Goal: Information Seeking & Learning: Learn about a topic

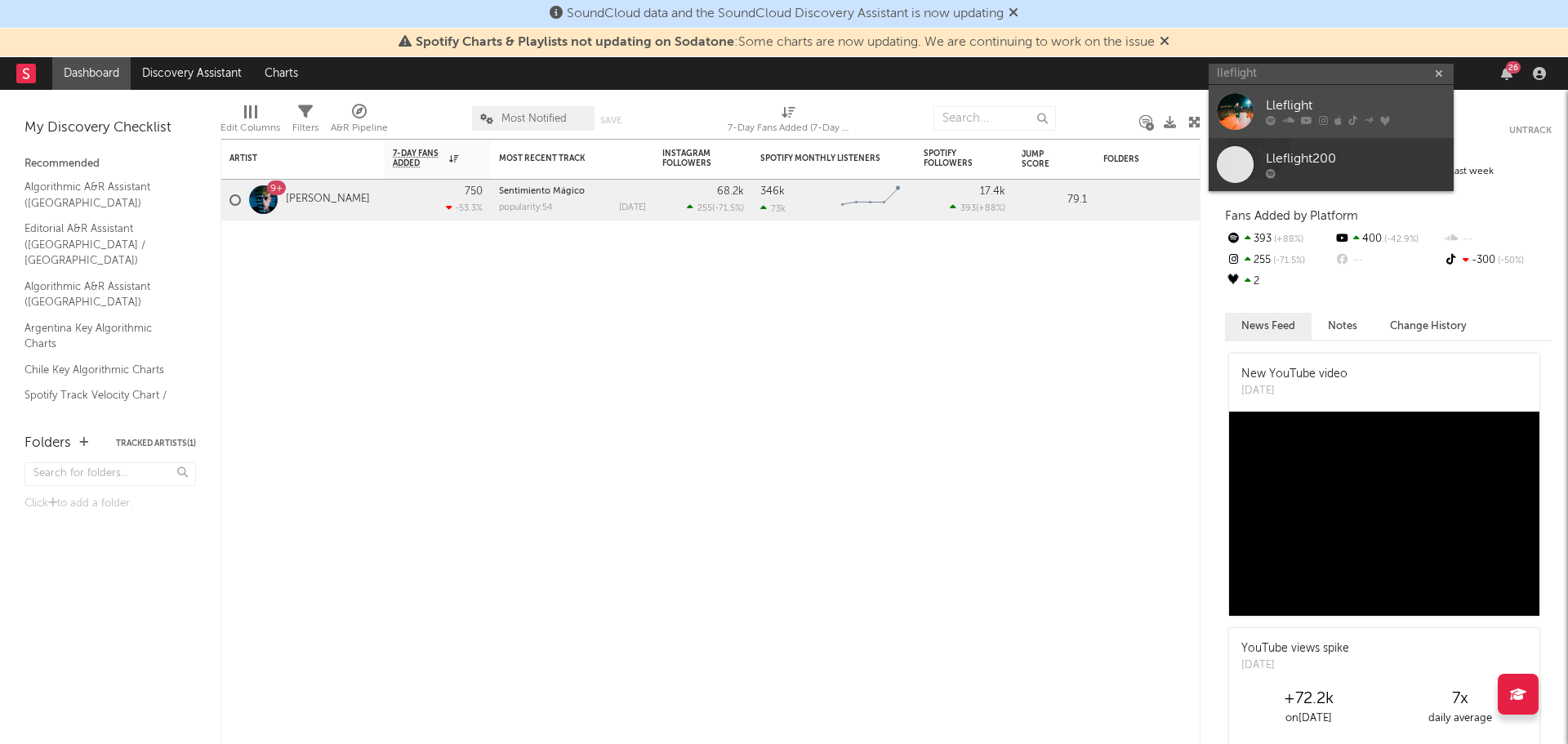
type input "lleflight"
click at [1321, 105] on div "Lleflight" at bounding box center [1355, 106] width 180 height 19
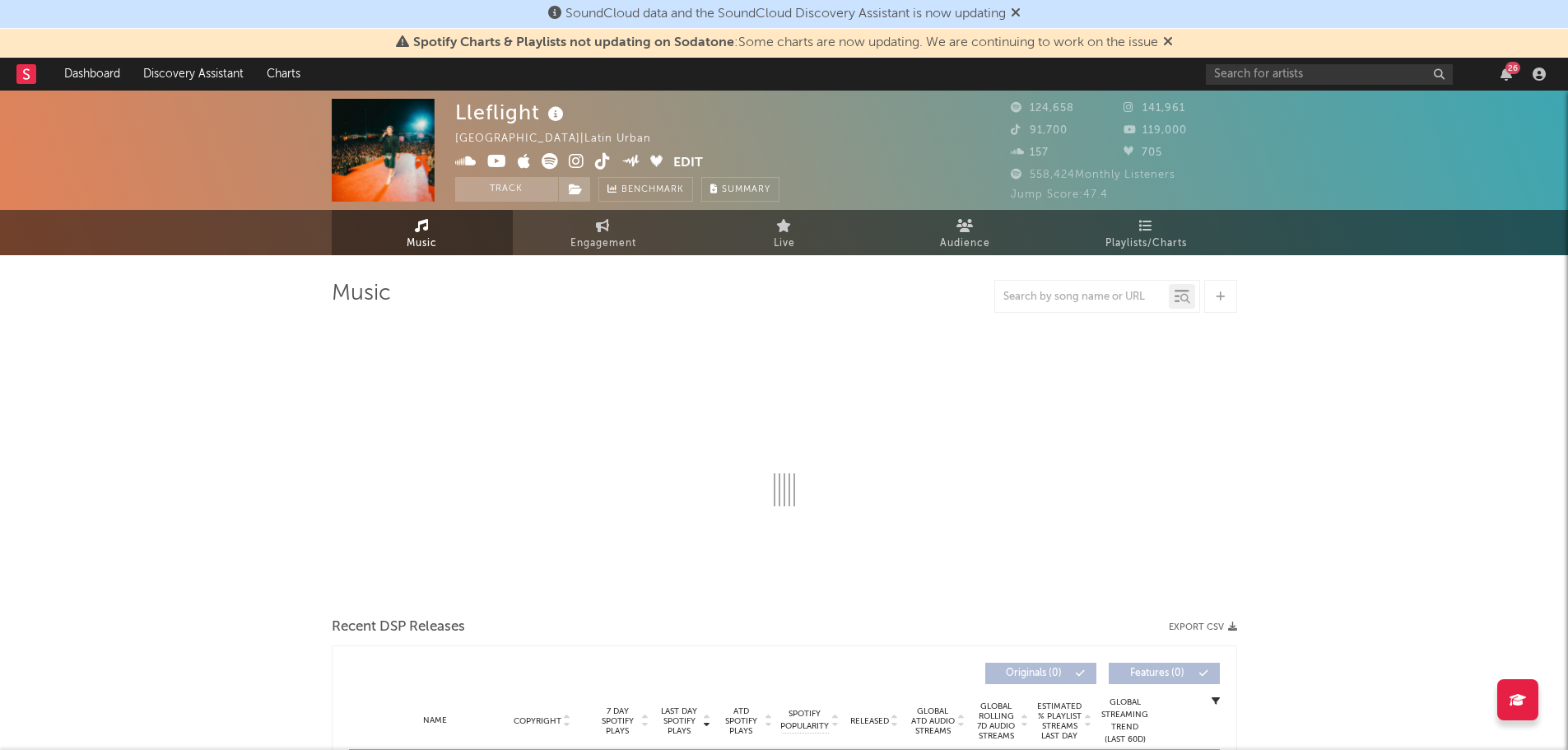
select select "6m"
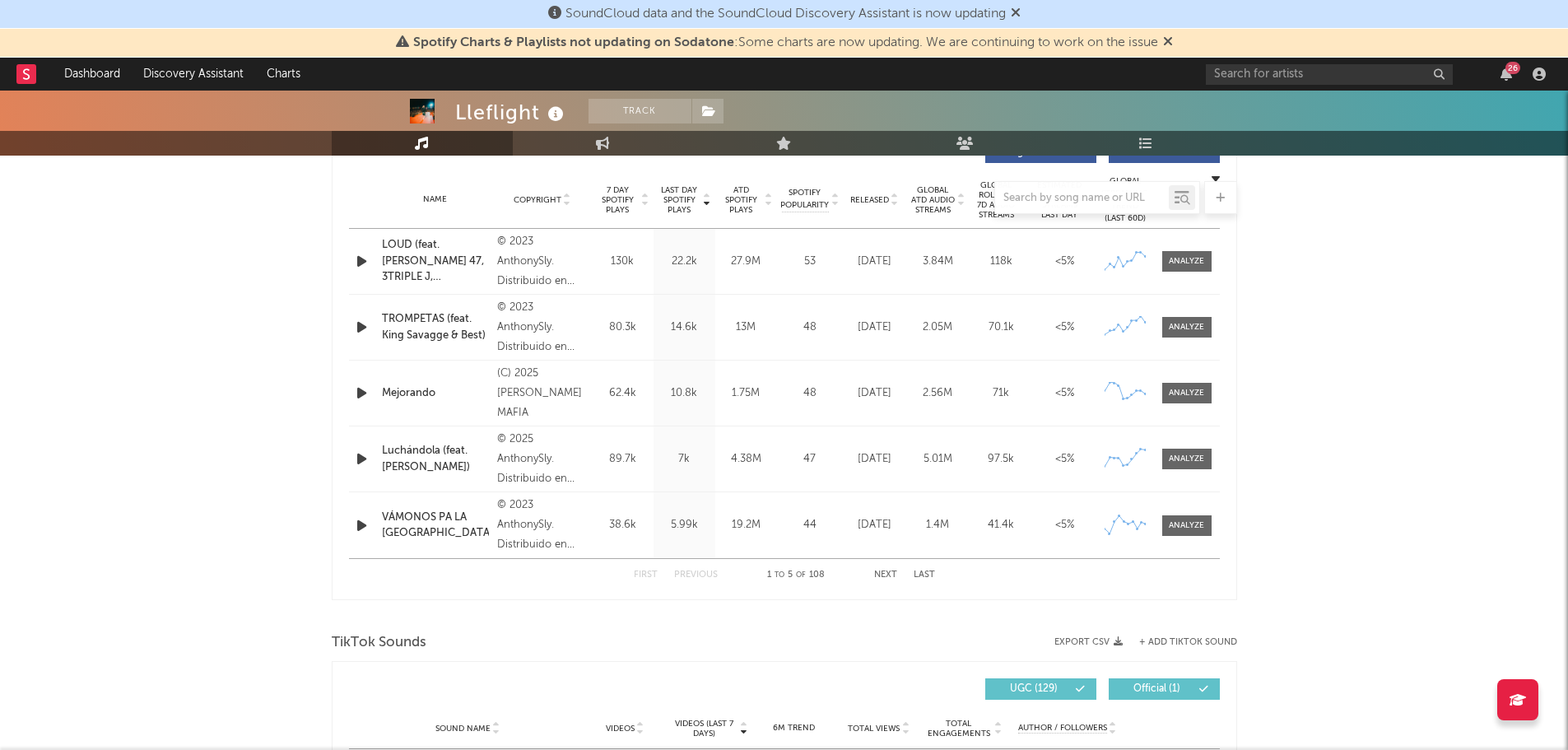
scroll to position [659, 0]
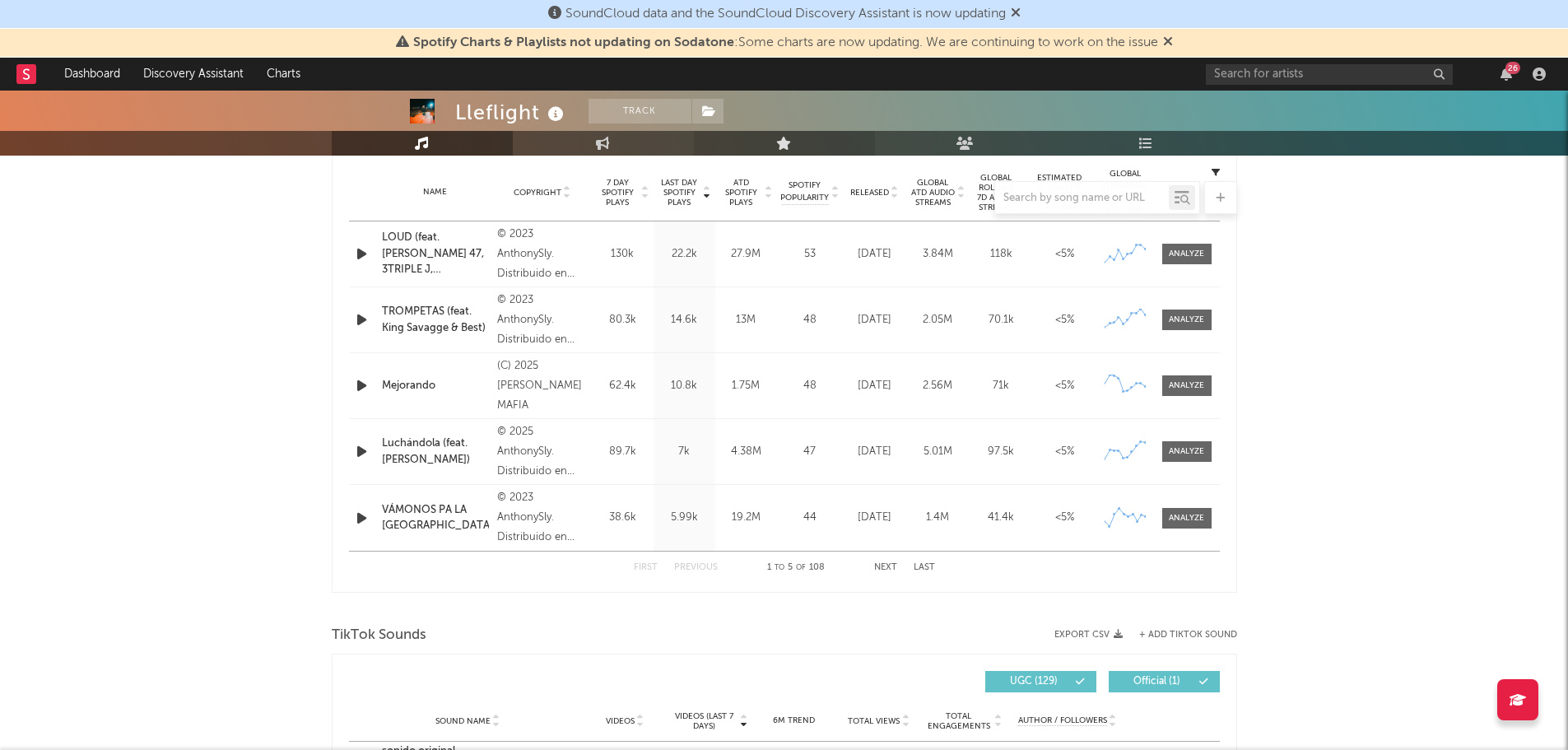
click at [792, 146] on link "Live" at bounding box center [784, 143] width 181 height 25
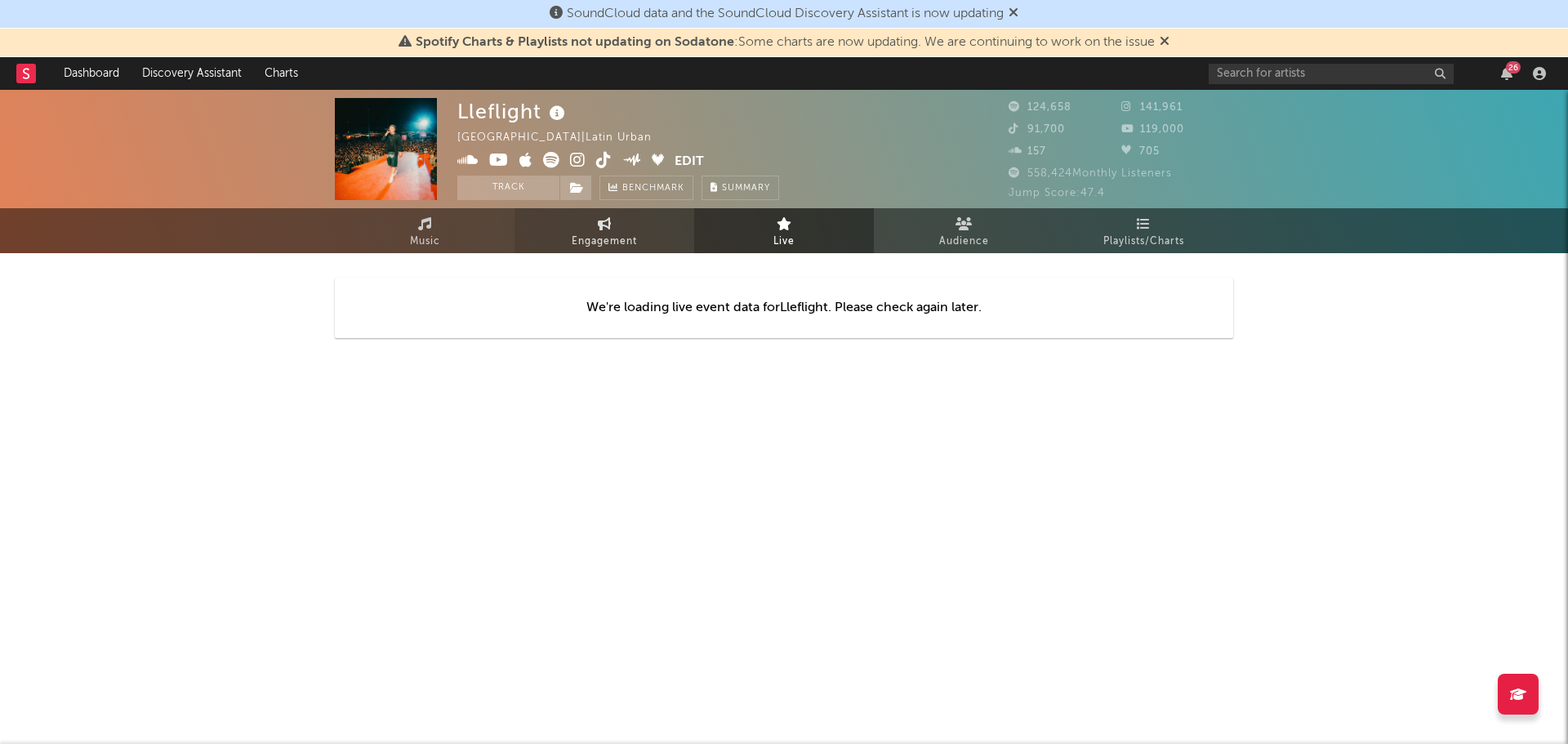
click at [616, 232] on span "Engagement" at bounding box center [604, 242] width 65 height 19
select select "1w"
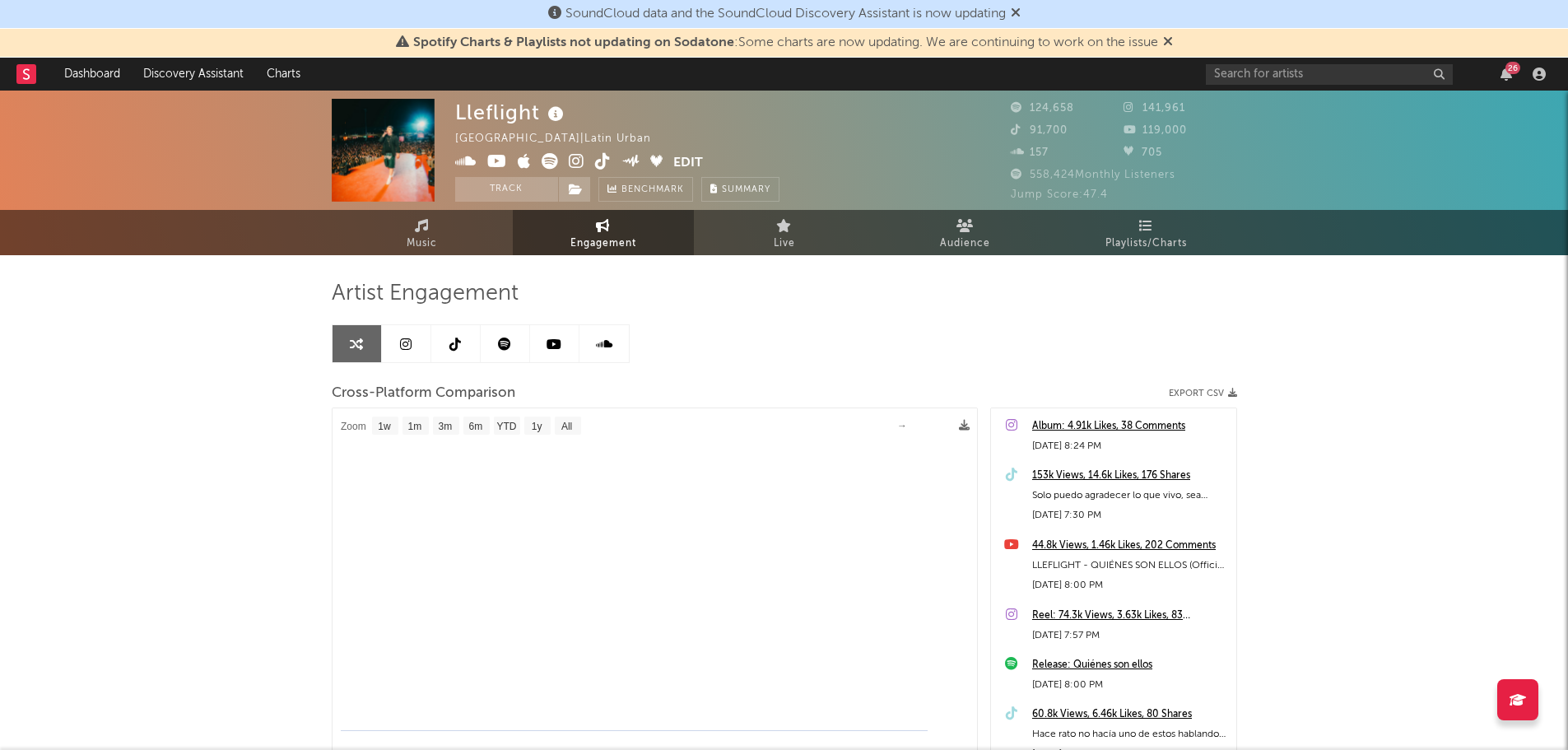
select select "1m"
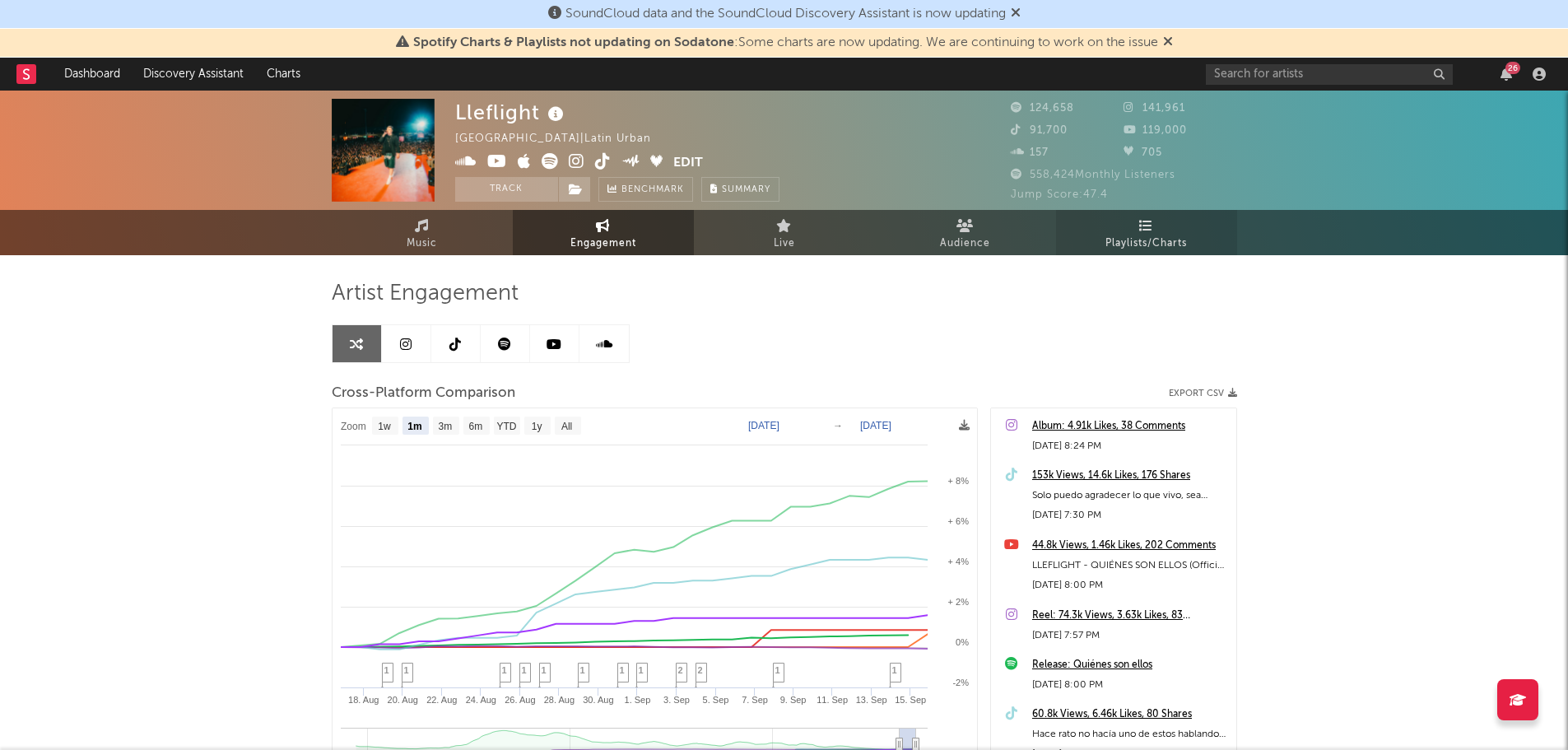
click at [1198, 249] on link "Playlists/Charts" at bounding box center [1146, 232] width 181 height 45
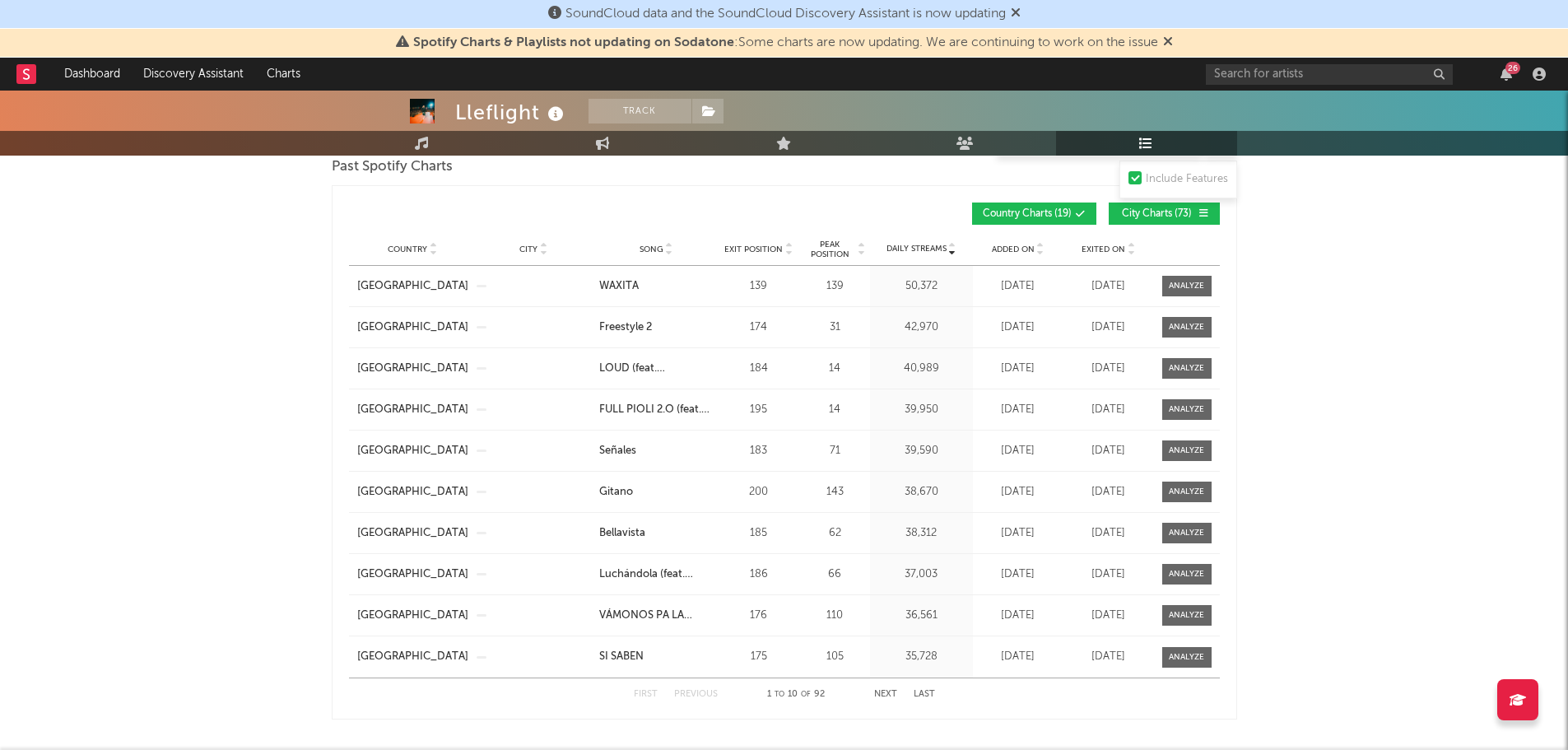
scroll to position [1070, 0]
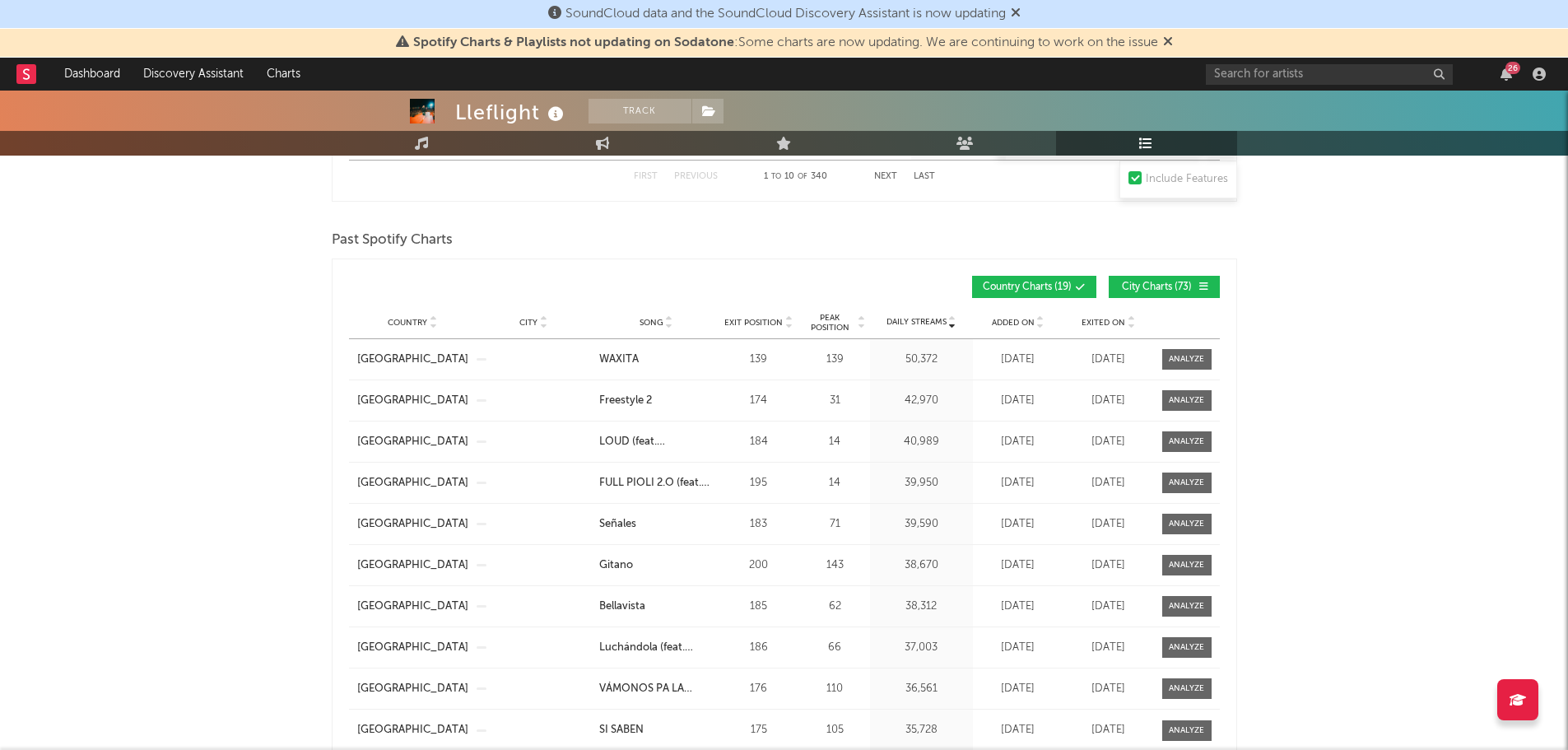
click at [655, 318] on span "Song" at bounding box center [652, 323] width 24 height 10
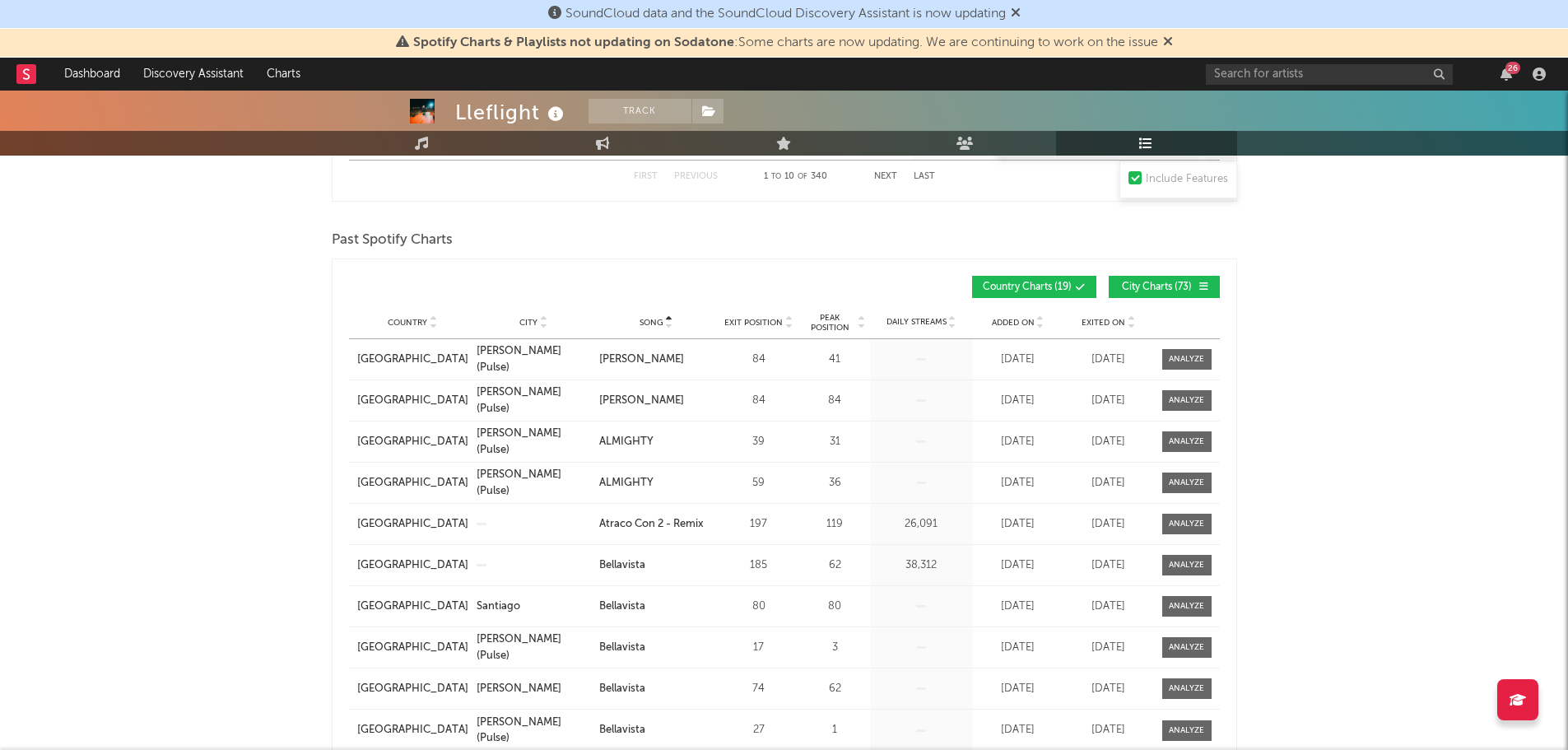
scroll to position [1153, 0]
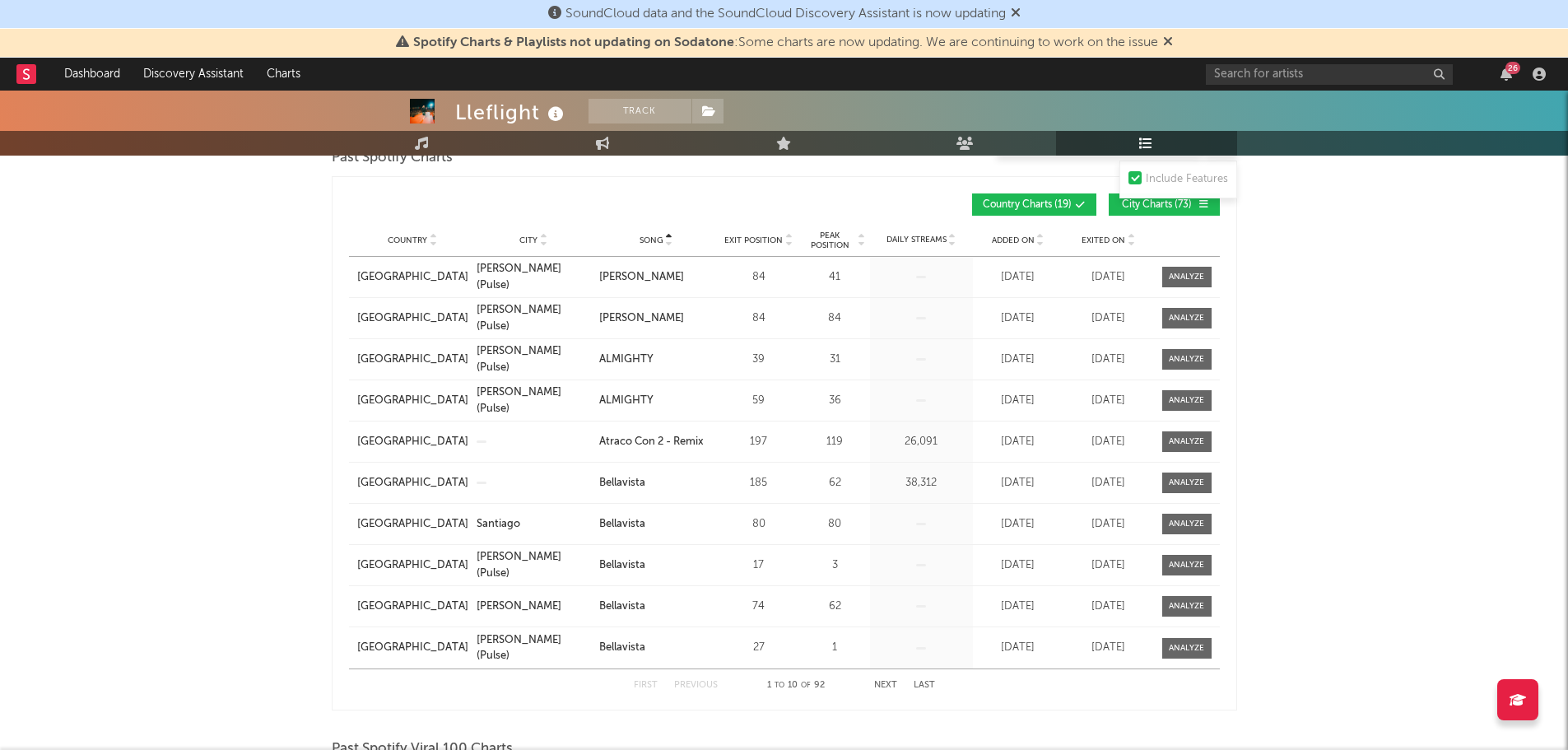
click at [886, 684] on button "Next" at bounding box center [885, 685] width 23 height 9
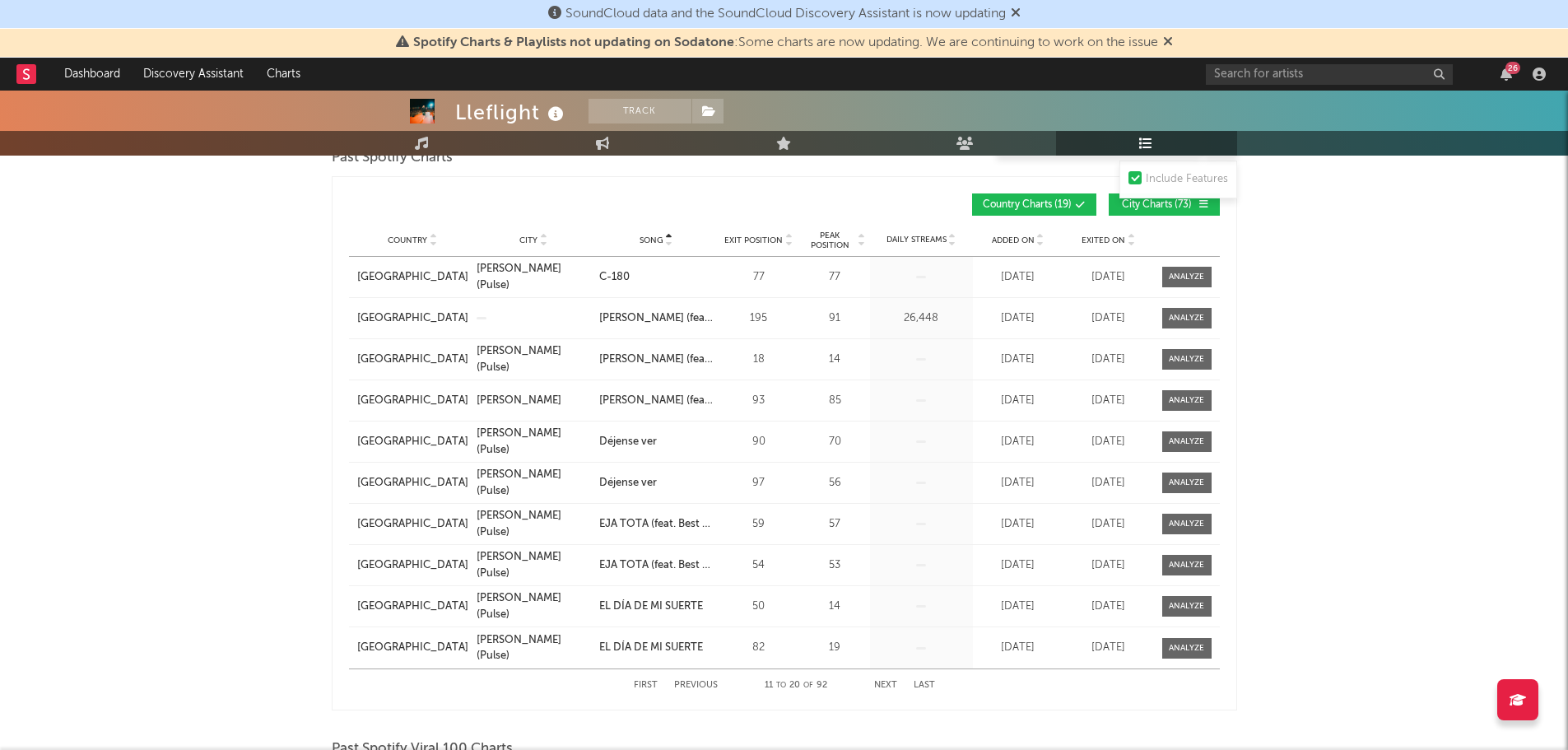
click at [886, 684] on button "Next" at bounding box center [885, 685] width 23 height 9
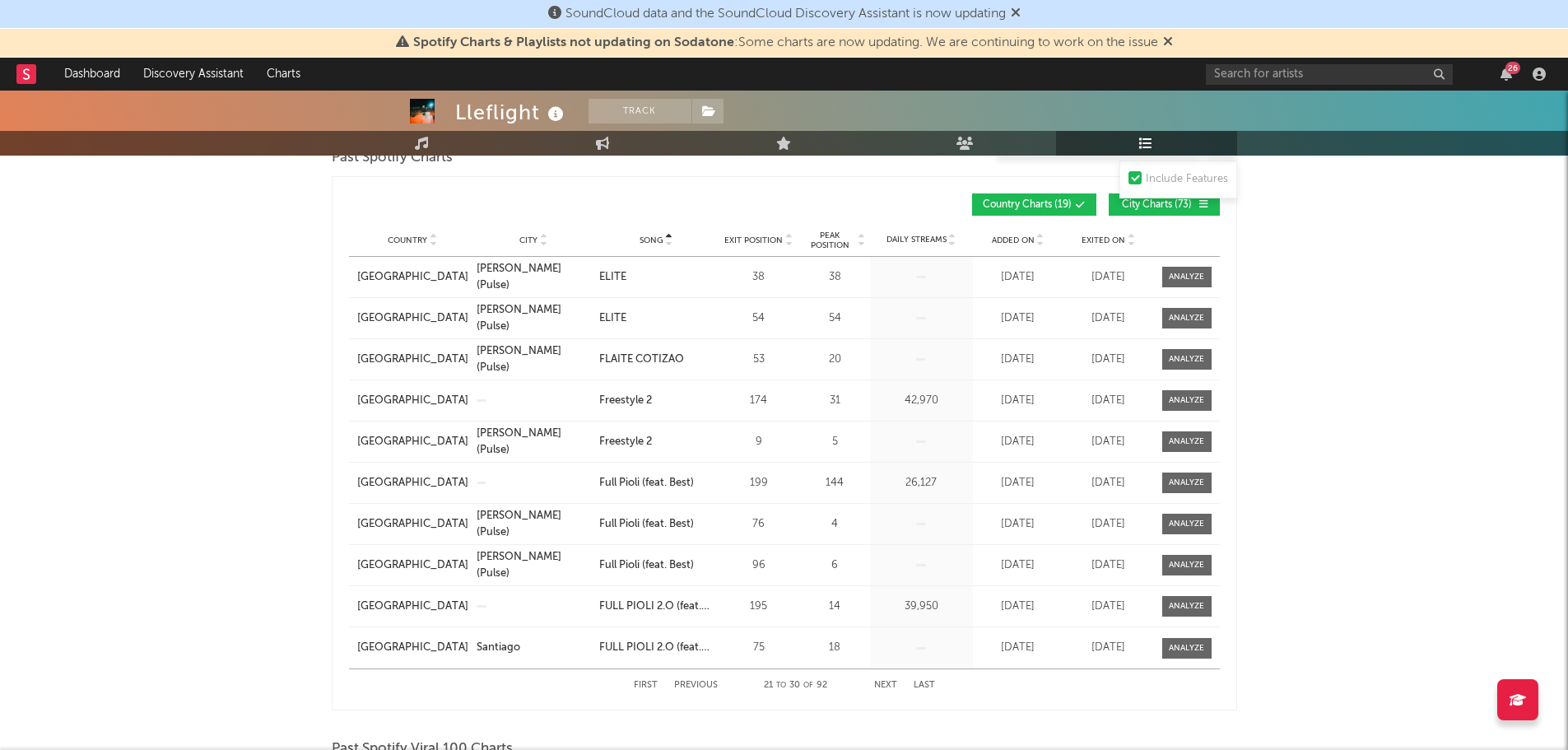
click at [695, 681] on button "Previous" at bounding box center [695, 685] width 43 height 9
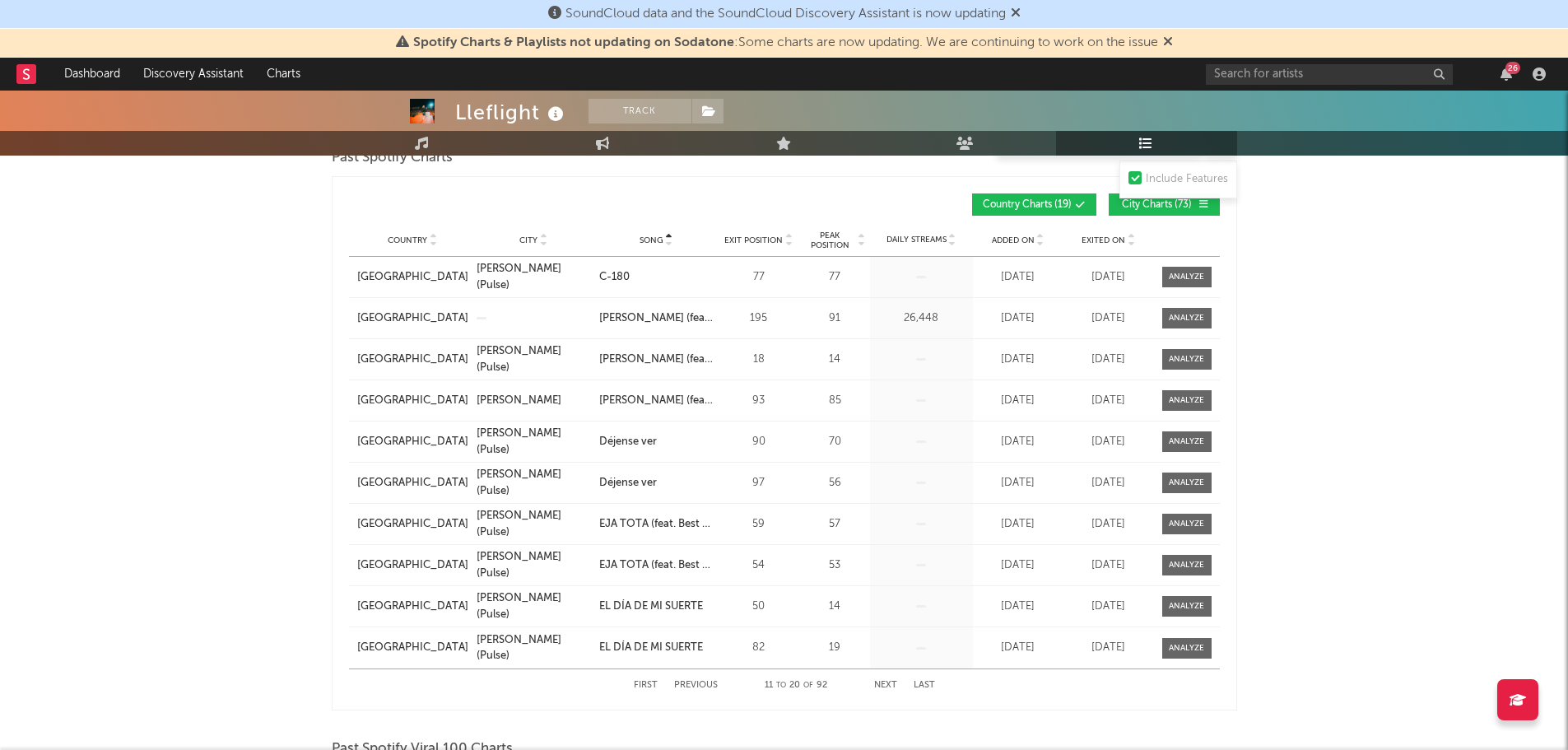
click at [883, 684] on button "Next" at bounding box center [885, 685] width 23 height 9
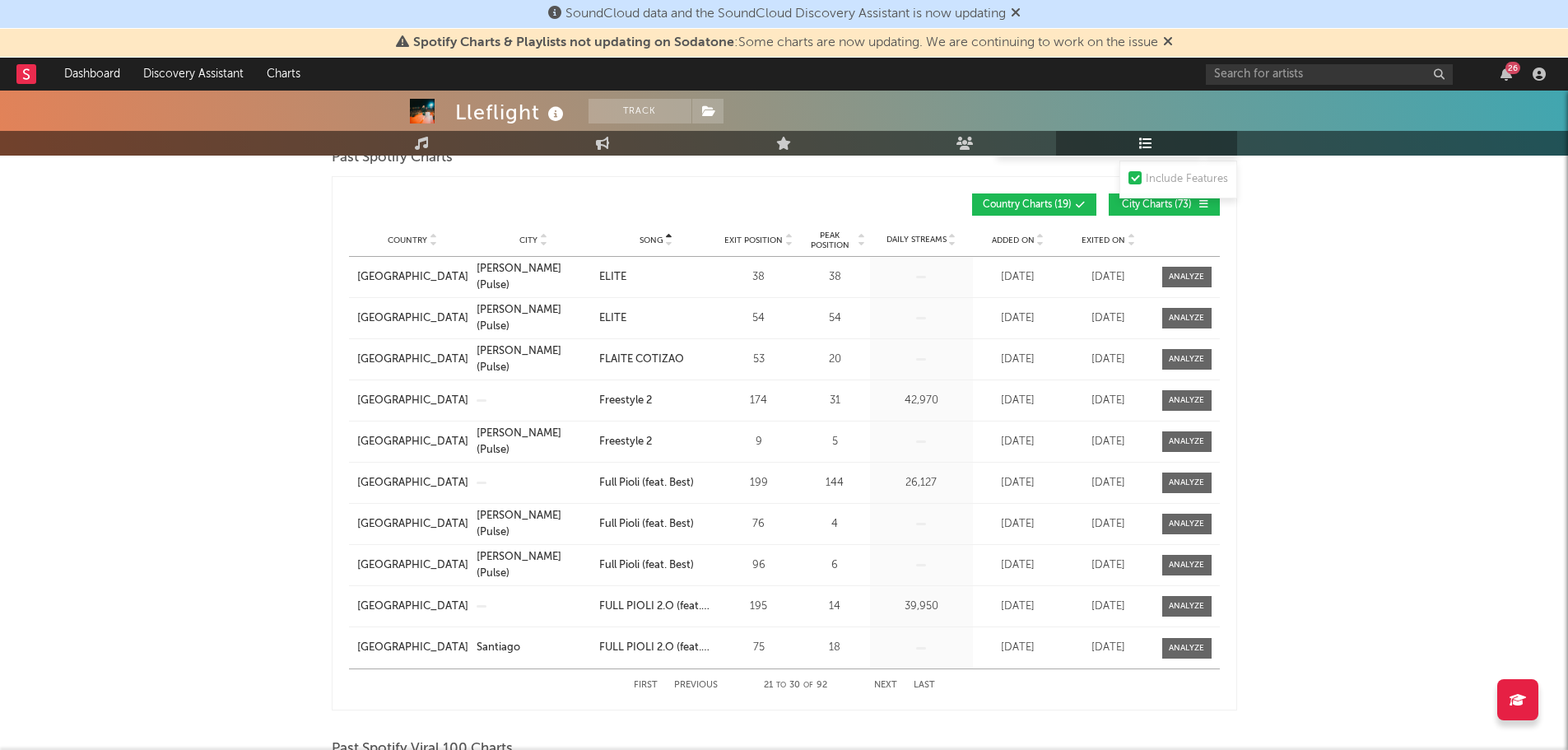
click at [883, 684] on button "Next" at bounding box center [885, 685] width 23 height 9
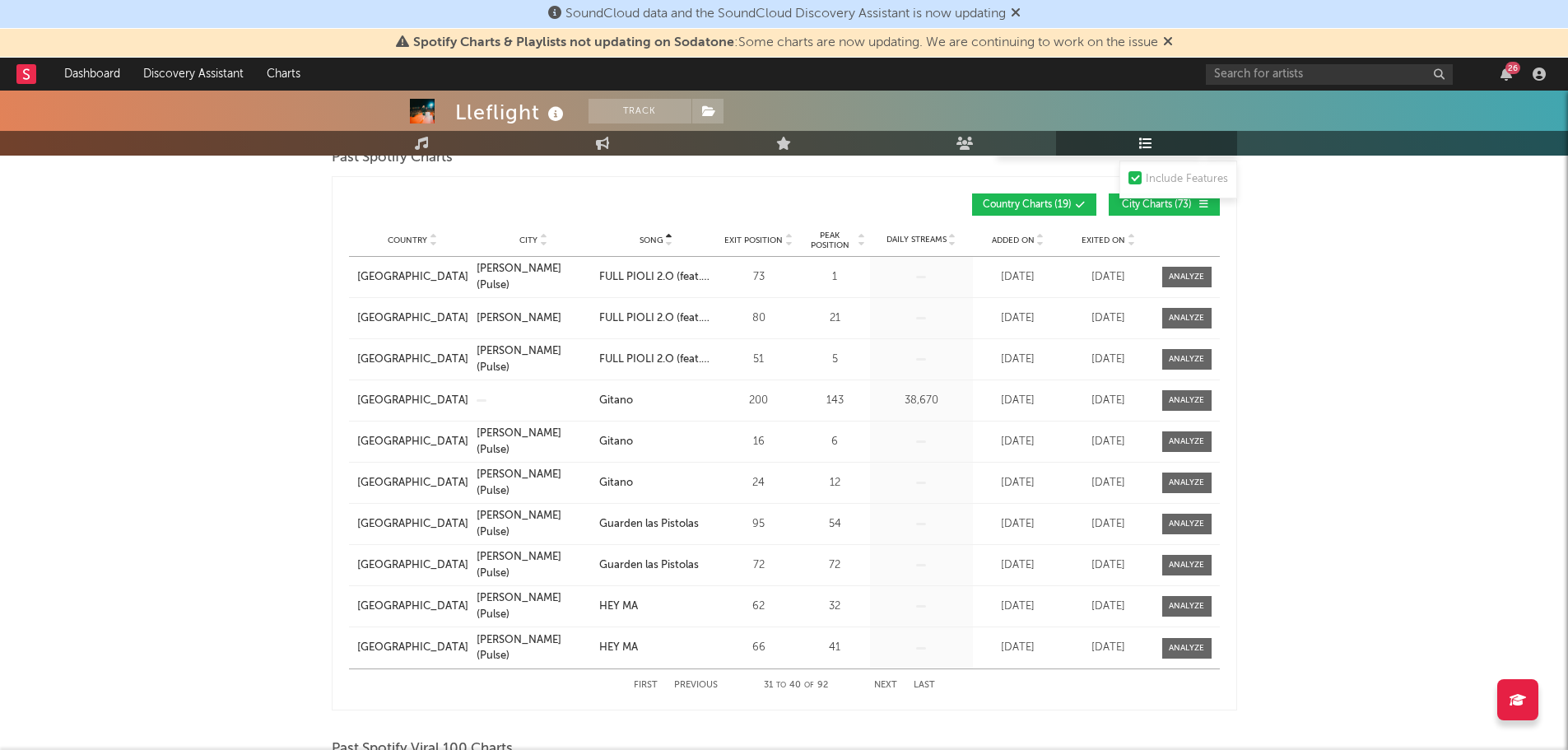
click at [883, 684] on button "Next" at bounding box center [885, 685] width 23 height 9
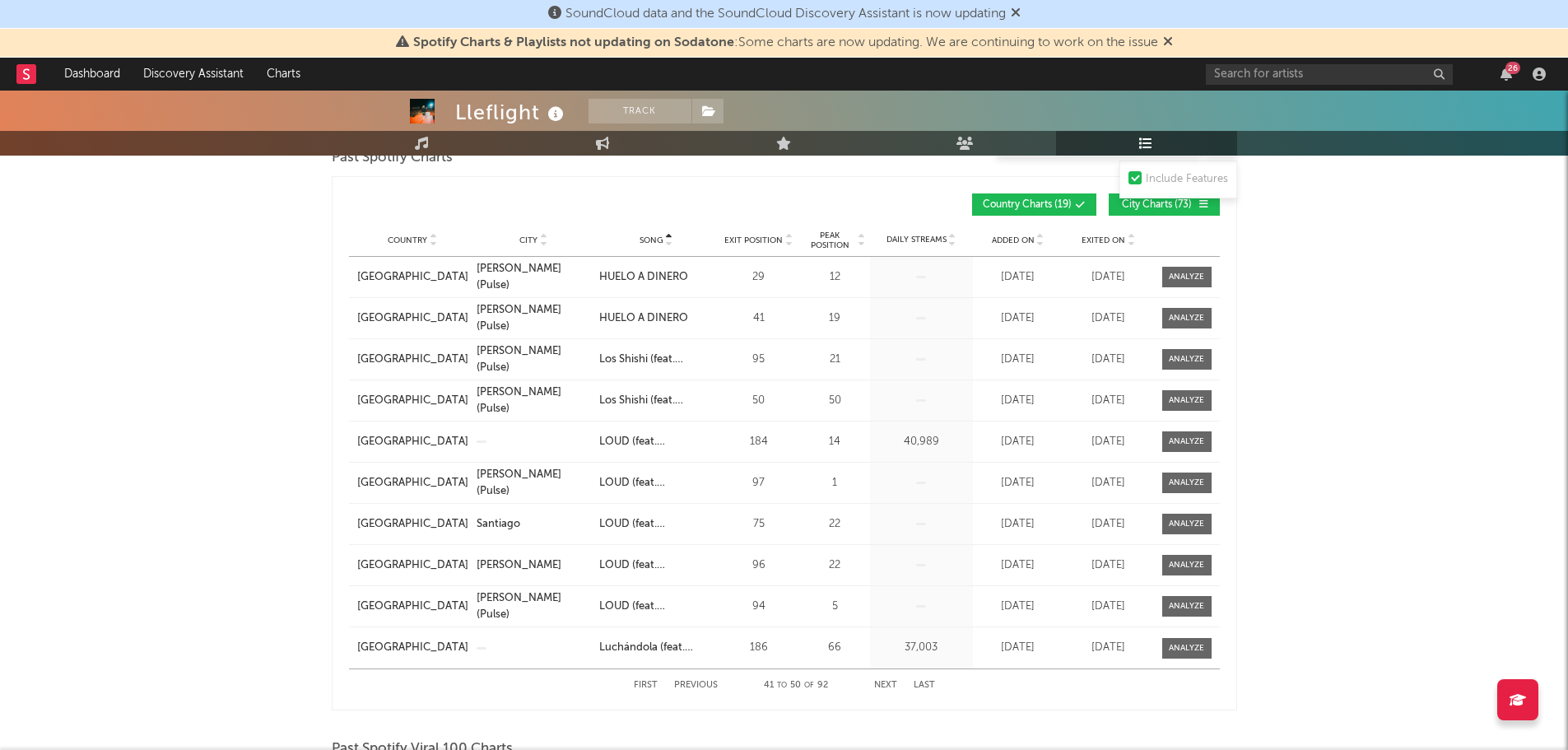
click at [883, 684] on button "Next" at bounding box center [885, 685] width 23 height 9
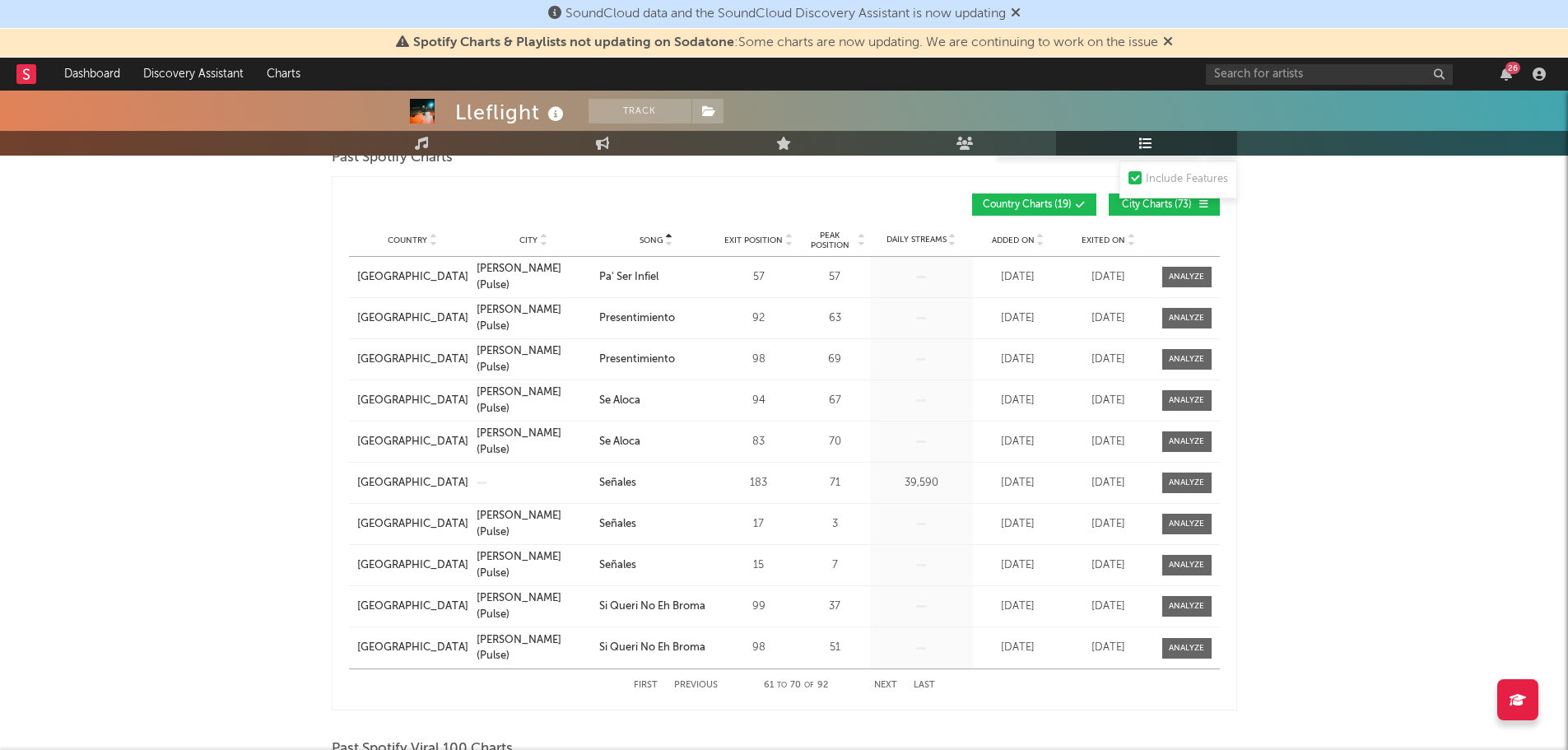
click at [252, 438] on div "Lleflight Track [GEOGRAPHIC_DATA] | Latin Urban Edit Track Benchmark Summary 12…" at bounding box center [784, 453] width 1568 height 3031
click at [269, 425] on div "Lleflight Track [GEOGRAPHIC_DATA] | Latin Urban Edit Track Benchmark Summary 12…" at bounding box center [784, 453] width 1568 height 3031
click at [197, 594] on div "Lleflight Track [GEOGRAPHIC_DATA] | Latin Urban Edit Track Benchmark Summary 12…" at bounding box center [784, 453] width 1568 height 3031
click at [282, 455] on div "Lleflight Track [GEOGRAPHIC_DATA] | Latin Urban Edit Track Benchmark Summary 12…" at bounding box center [784, 453] width 1568 height 3031
click at [203, 467] on div "Lleflight Track [GEOGRAPHIC_DATA] | Latin Urban Edit Track Benchmark Summary 12…" at bounding box center [784, 453] width 1568 height 3031
